Goal: Navigation & Orientation: Locate item on page

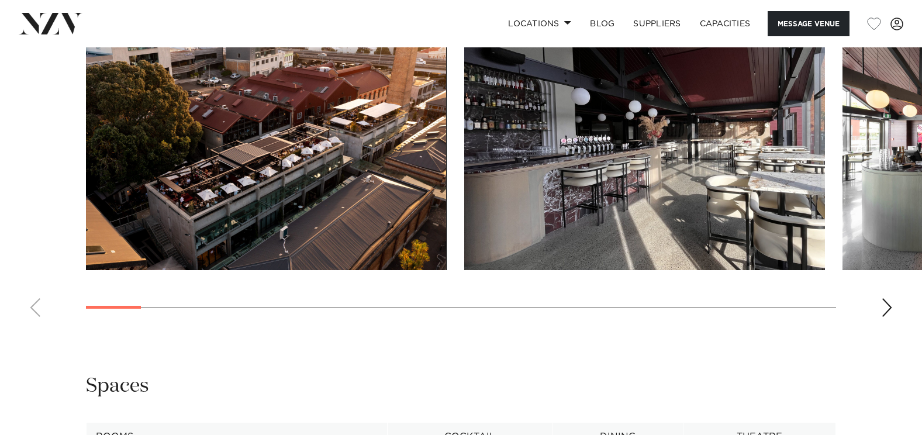
scroll to position [1169, 0]
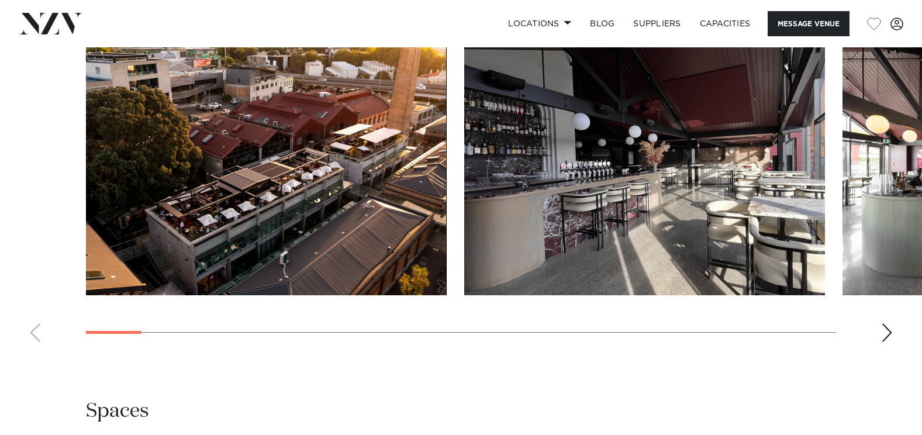
click at [562, 199] on img "2 / 27" at bounding box center [644, 162] width 361 height 265
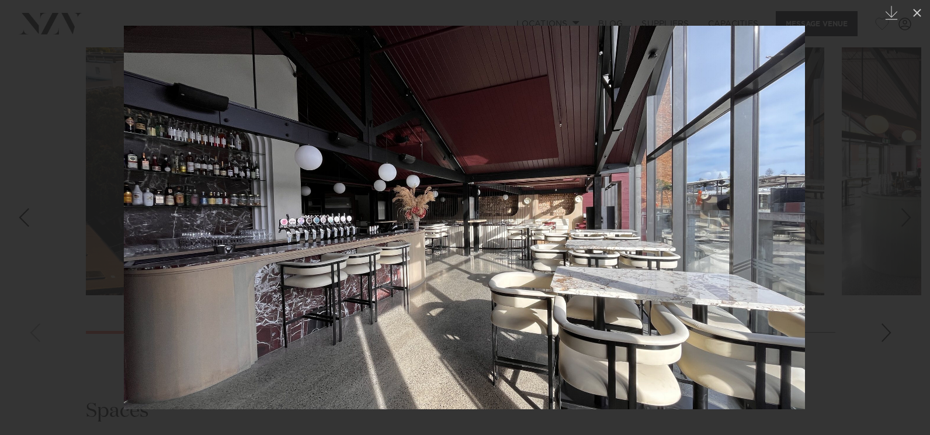
click at [881, 369] on div at bounding box center [465, 217] width 930 height 435
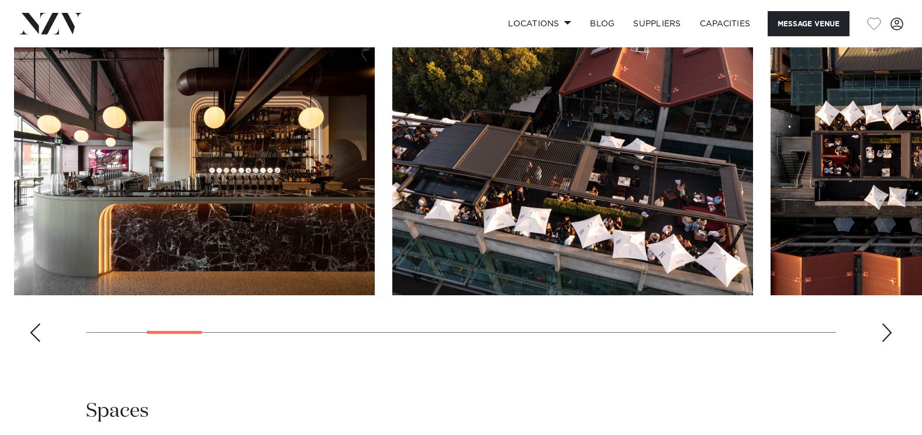
click at [237, 295] on img "3 / 27" at bounding box center [194, 162] width 361 height 265
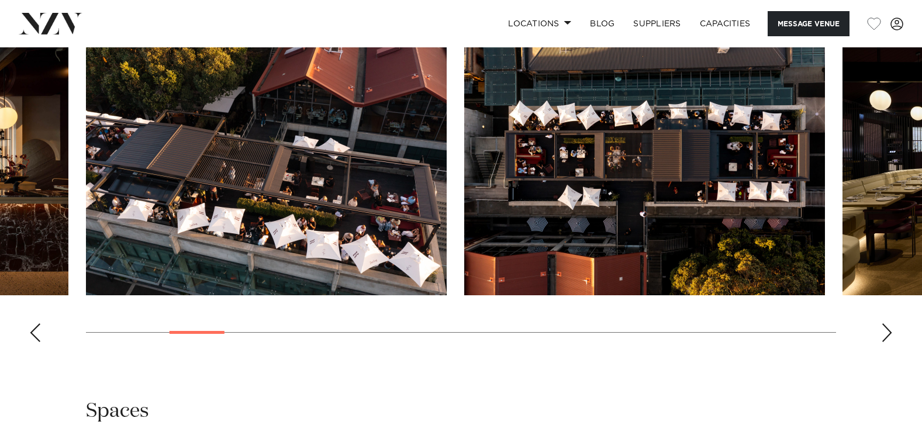
click at [464, 191] on img "5 / 27" at bounding box center [644, 162] width 361 height 265
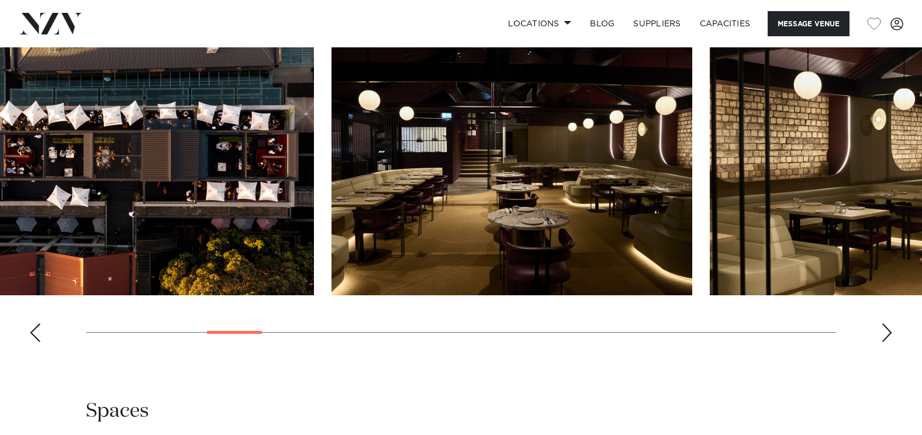
click at [331, 168] on img "6 / 27" at bounding box center [511, 162] width 361 height 265
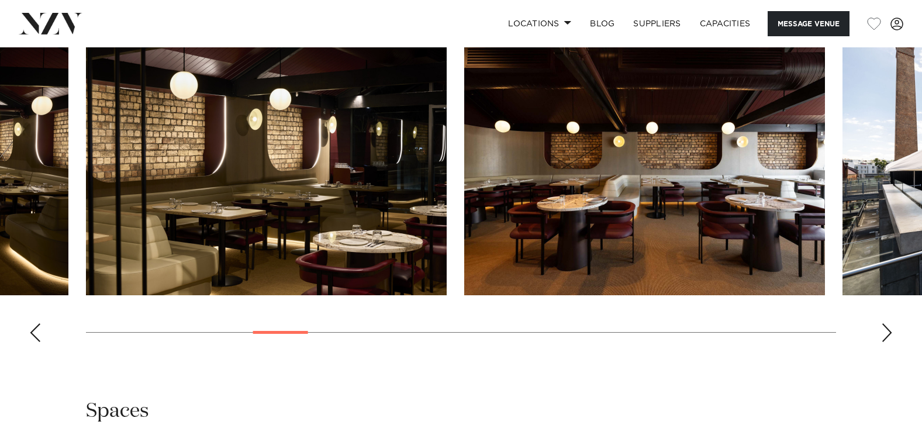
click at [210, 161] on img "7 / 27" at bounding box center [266, 162] width 361 height 265
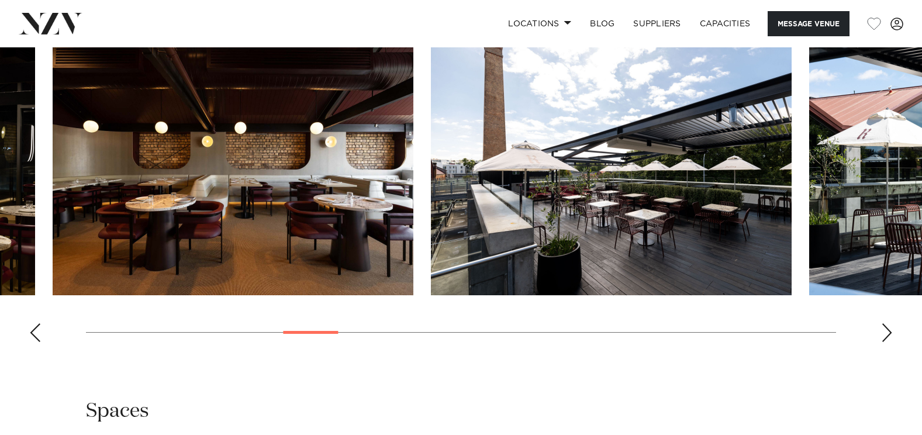
click at [144, 164] on img "8 / 27" at bounding box center [233, 162] width 361 height 265
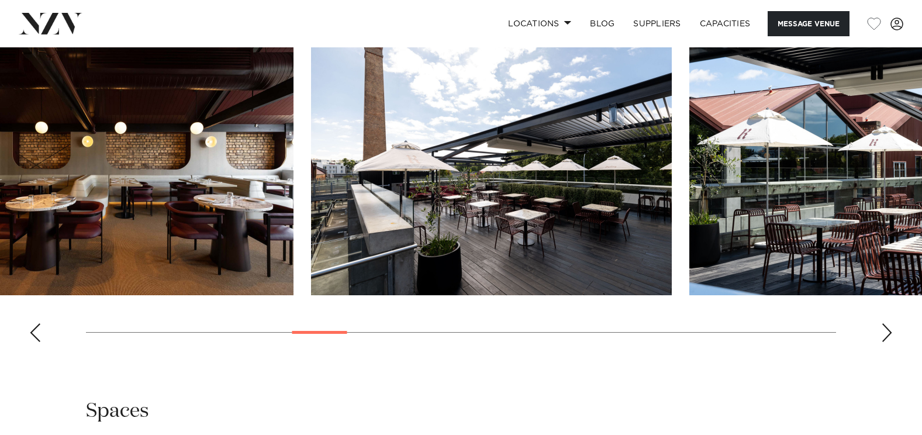
click at [311, 185] on img "9 / 27" at bounding box center [491, 162] width 361 height 265
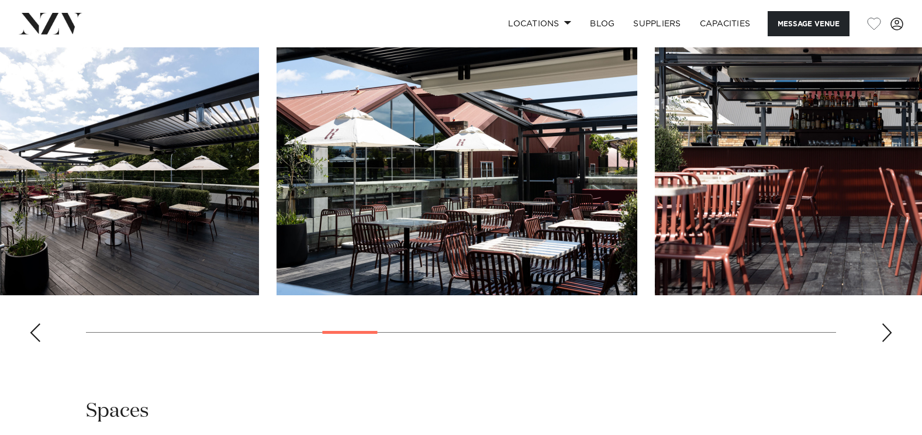
click at [276, 168] on img "10 / 27" at bounding box center [456, 162] width 361 height 265
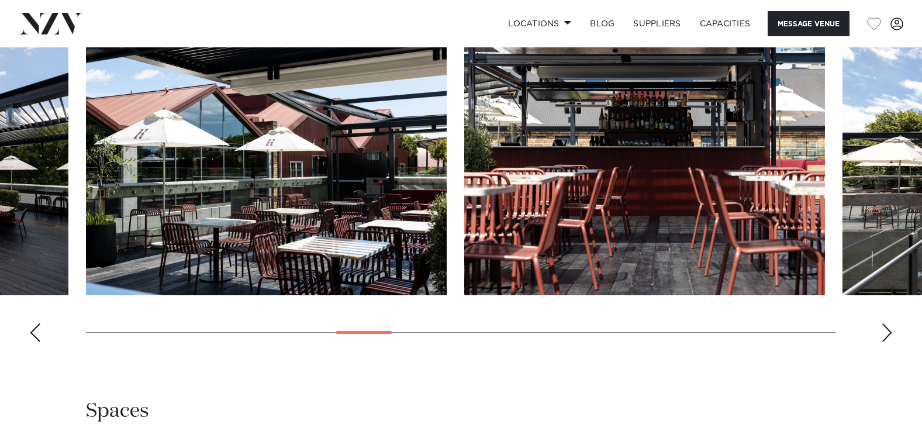
click at [464, 123] on img "11 / 27" at bounding box center [644, 162] width 361 height 265
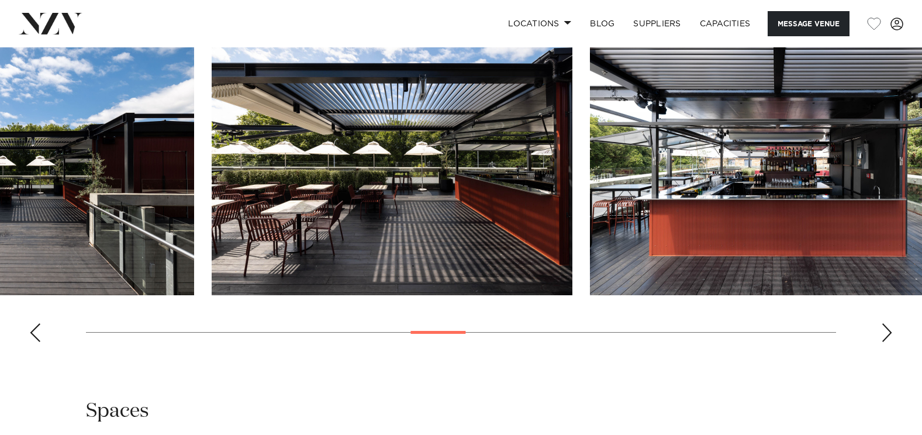
click at [227, 137] on img "13 / 27" at bounding box center [392, 162] width 361 height 265
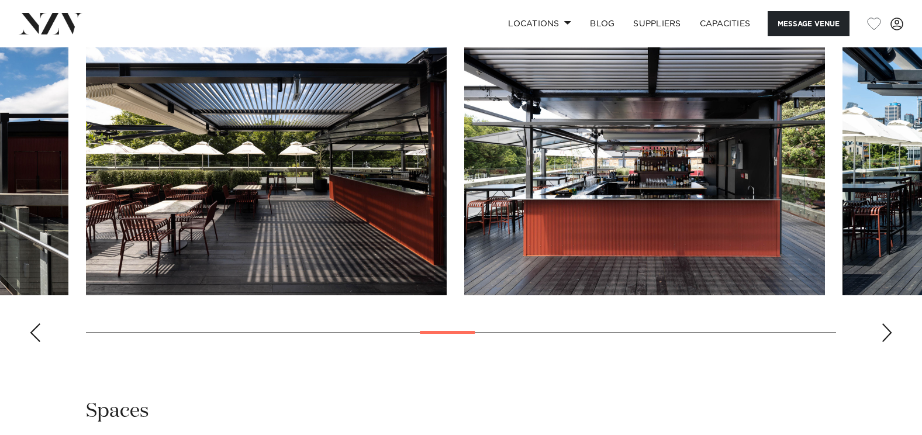
click at [464, 141] on img "14 / 27" at bounding box center [644, 162] width 361 height 265
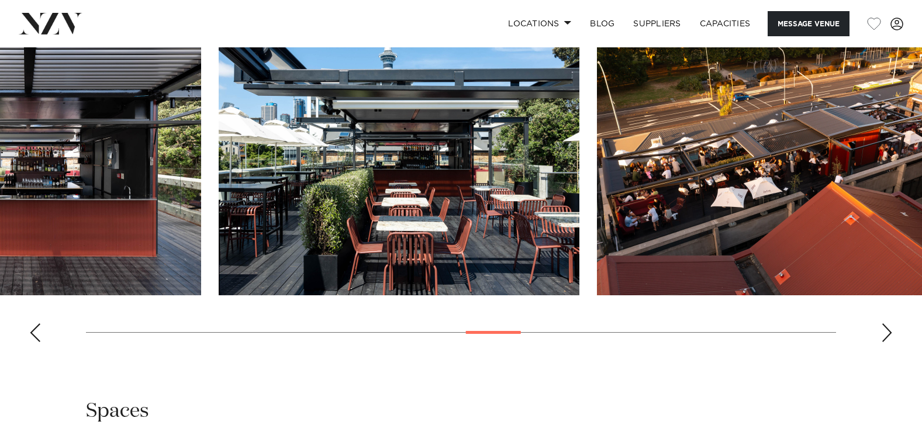
click at [224, 140] on img "15 / 27" at bounding box center [399, 162] width 361 height 265
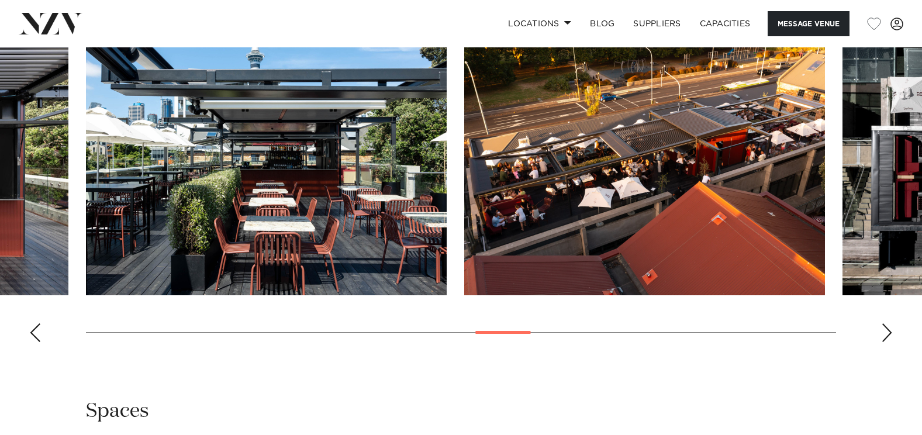
click at [464, 161] on img "16 / 27" at bounding box center [644, 162] width 361 height 265
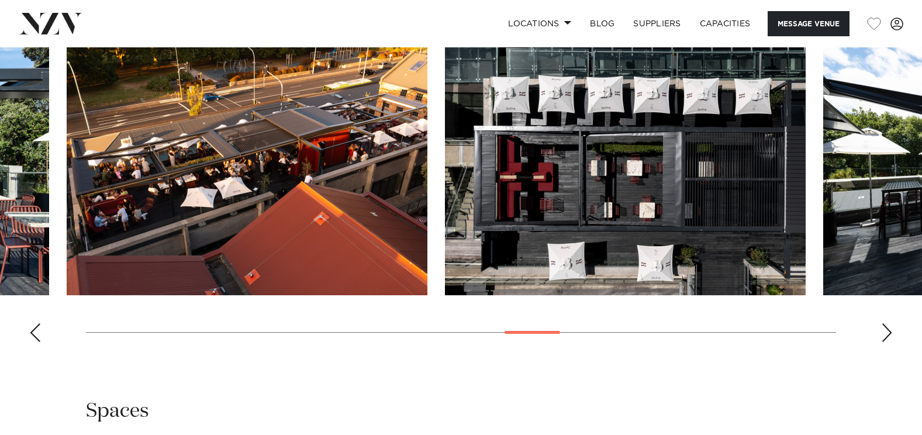
click at [445, 155] on img "17 / 27" at bounding box center [625, 162] width 361 height 265
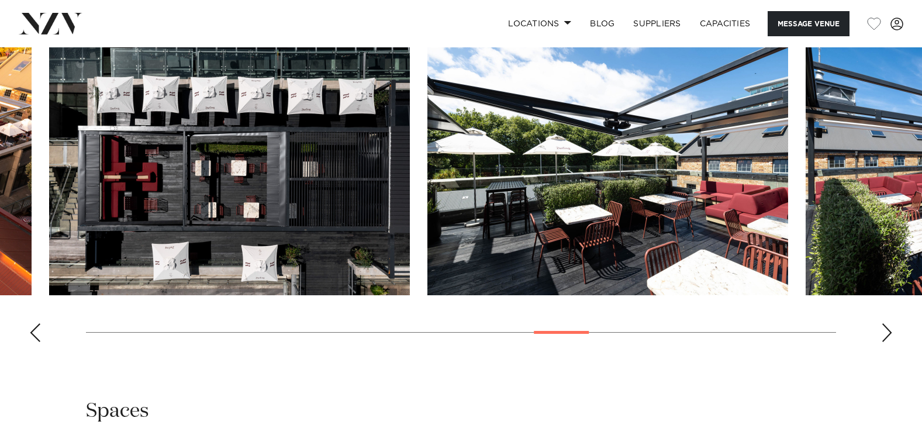
click at [427, 155] on img "18 / 27" at bounding box center [607, 162] width 361 height 265
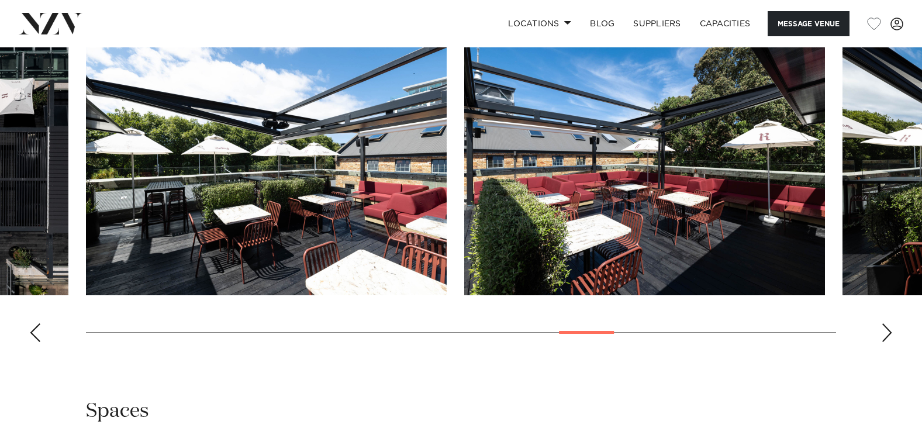
click at [464, 168] on img "19 / 27" at bounding box center [644, 162] width 361 height 265
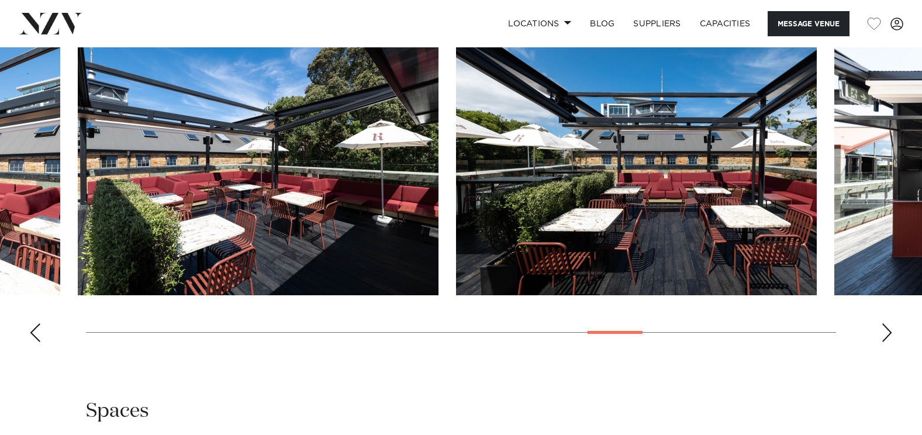
click at [456, 170] on img "20 / 27" at bounding box center [636, 162] width 361 height 265
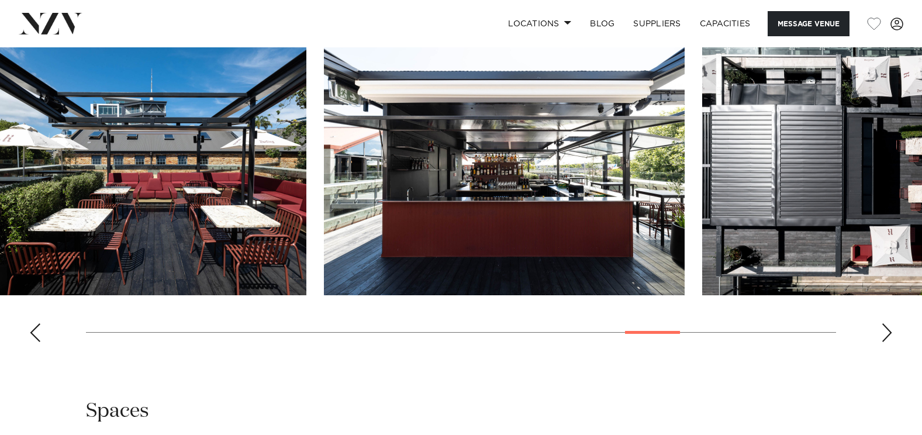
click at [335, 169] on img "21 / 27" at bounding box center [504, 162] width 361 height 265
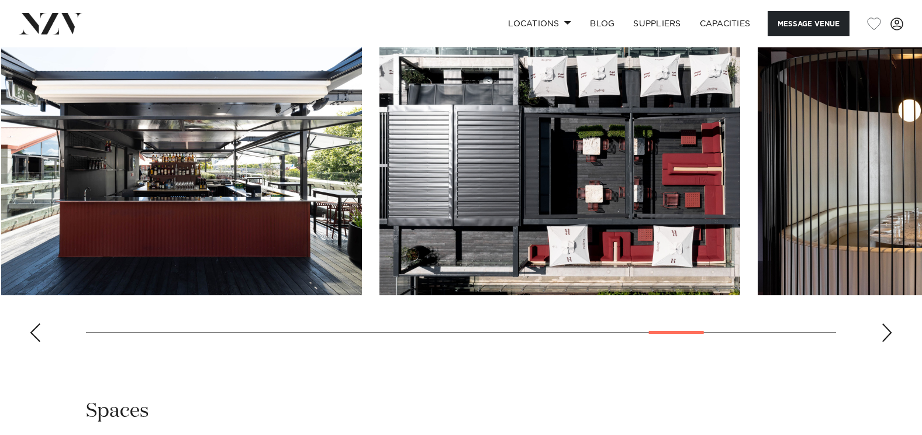
click at [379, 184] on img "22 / 27" at bounding box center [559, 162] width 361 height 265
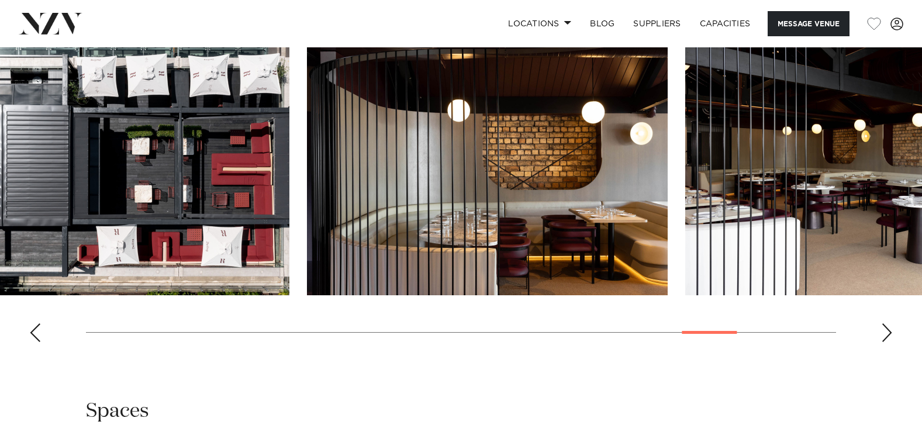
click at [307, 175] on img "23 / 27" at bounding box center [487, 162] width 361 height 265
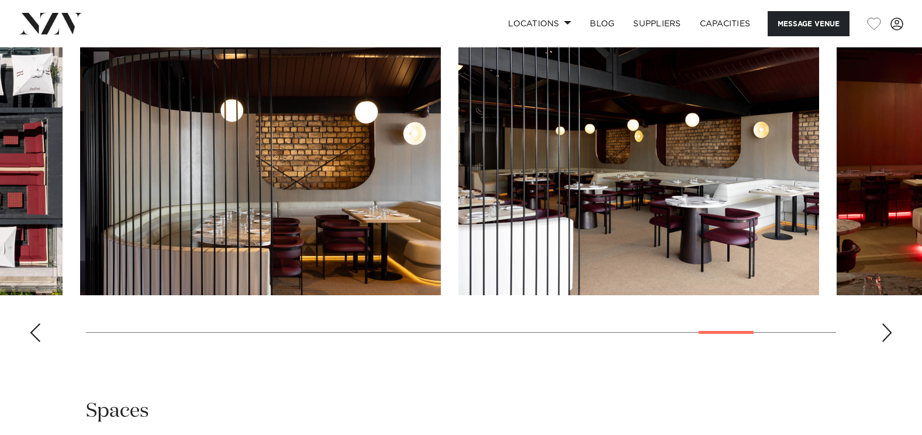
click at [277, 157] on img "23 / 27" at bounding box center [260, 162] width 361 height 265
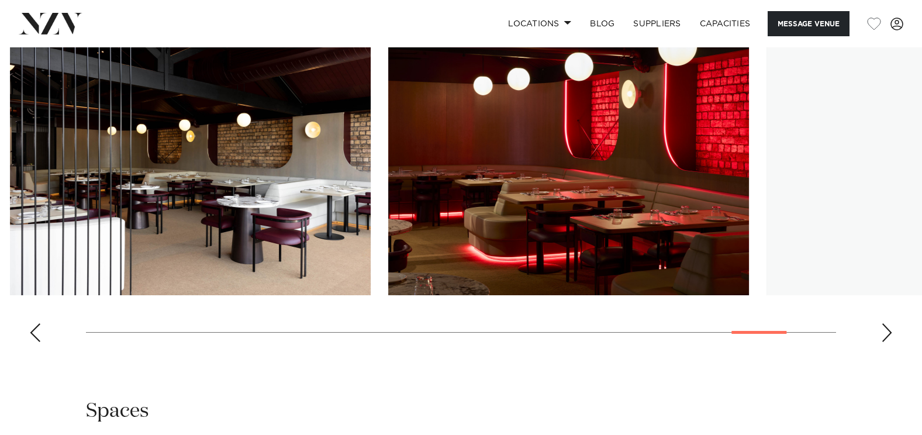
click at [138, 141] on img "24 / 27" at bounding box center [190, 162] width 361 height 265
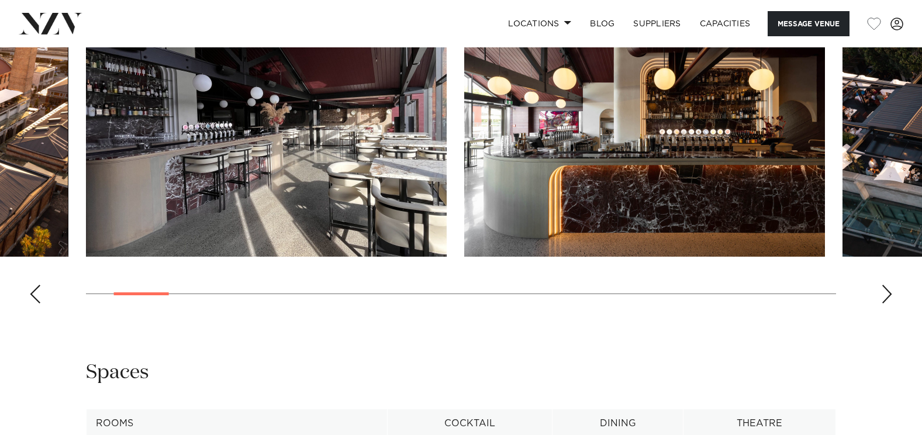
scroll to position [1227, 0]
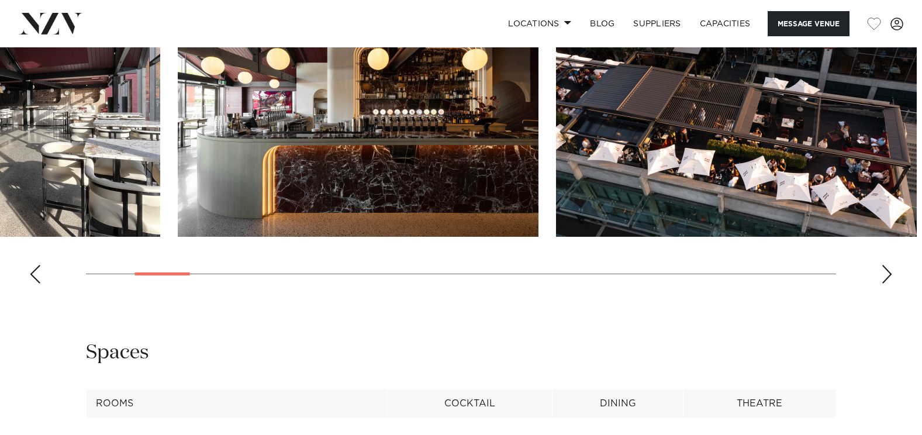
click at [212, 160] on img "3 / 27" at bounding box center [358, 104] width 361 height 265
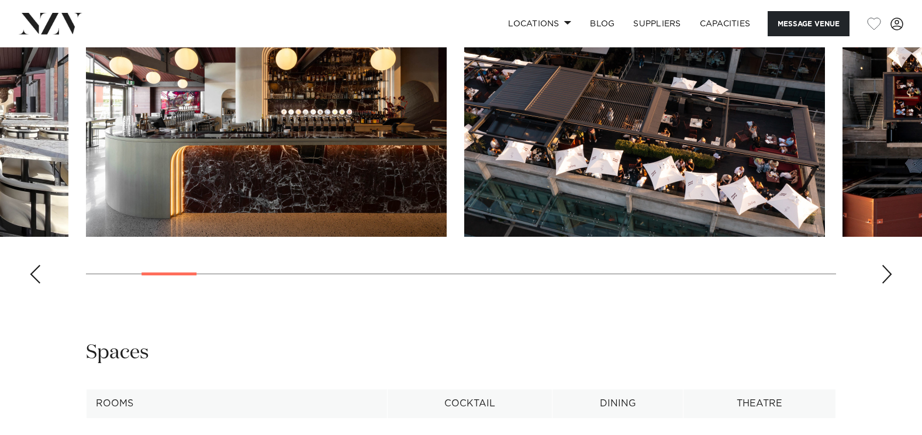
click at [464, 130] on img "4 / 27" at bounding box center [644, 104] width 361 height 265
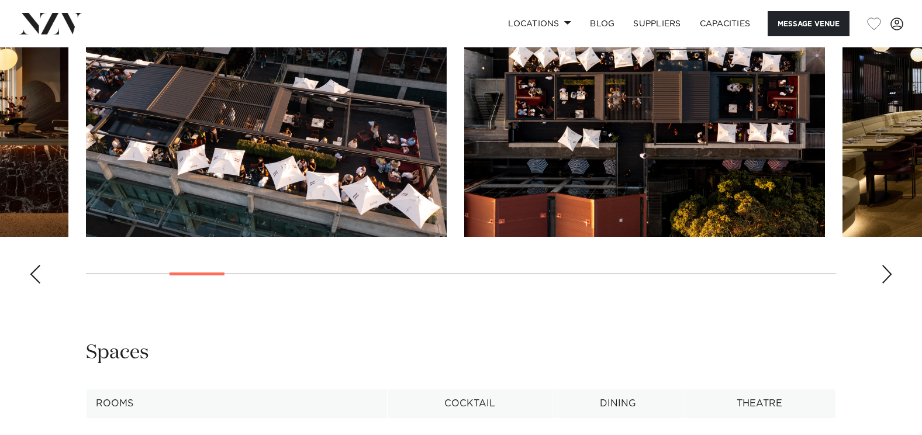
click at [464, 129] on img "5 / 27" at bounding box center [644, 104] width 361 height 265
